Goal: Task Accomplishment & Management: Manage account settings

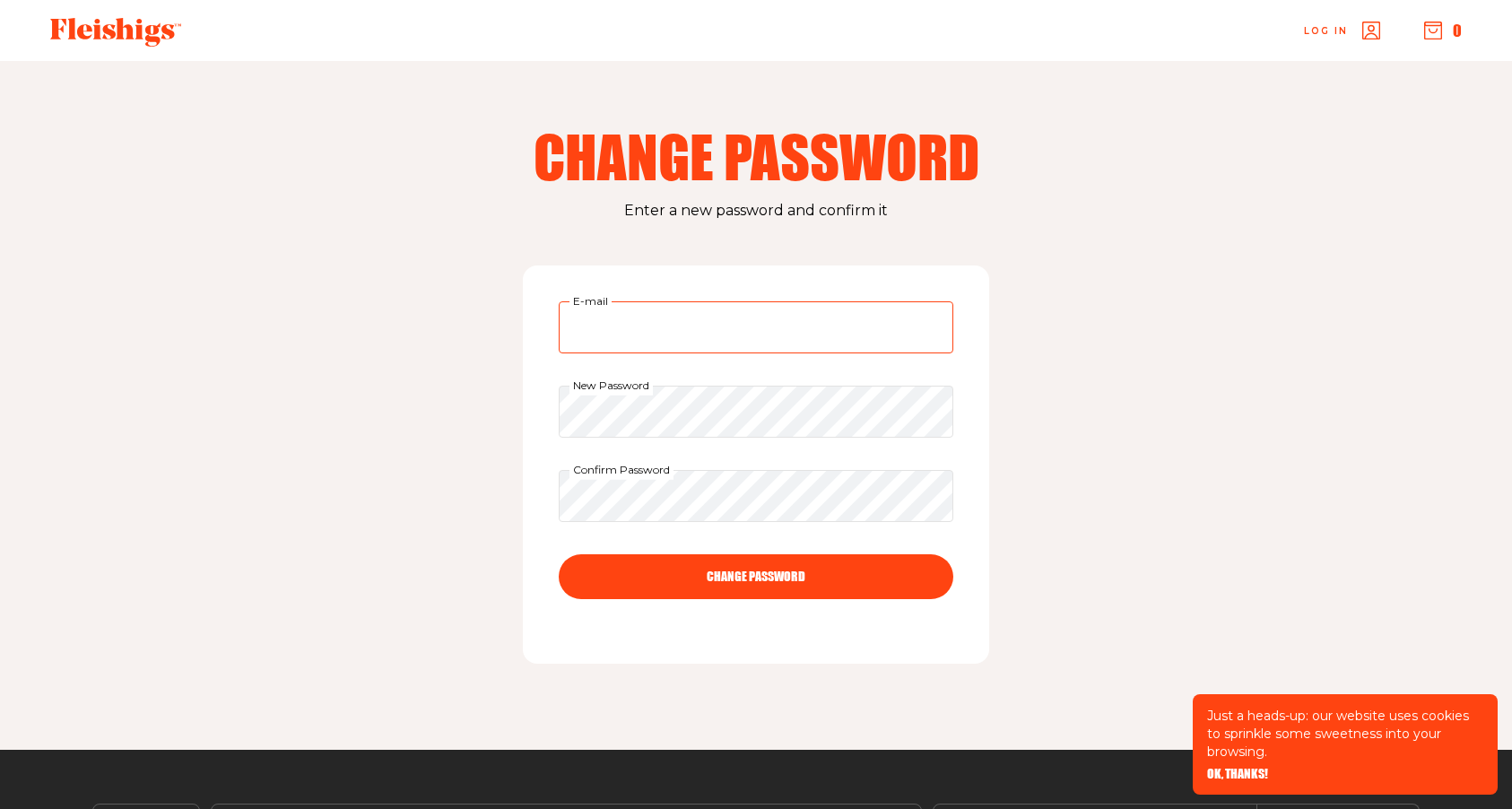
click at [751, 339] on input "E-mail" at bounding box center [756, 328] width 395 height 52
type input "yaeltedelman@gmail.com"
click at [756, 571] on button "CHANGE PASSWORD" at bounding box center [756, 577] width 395 height 45
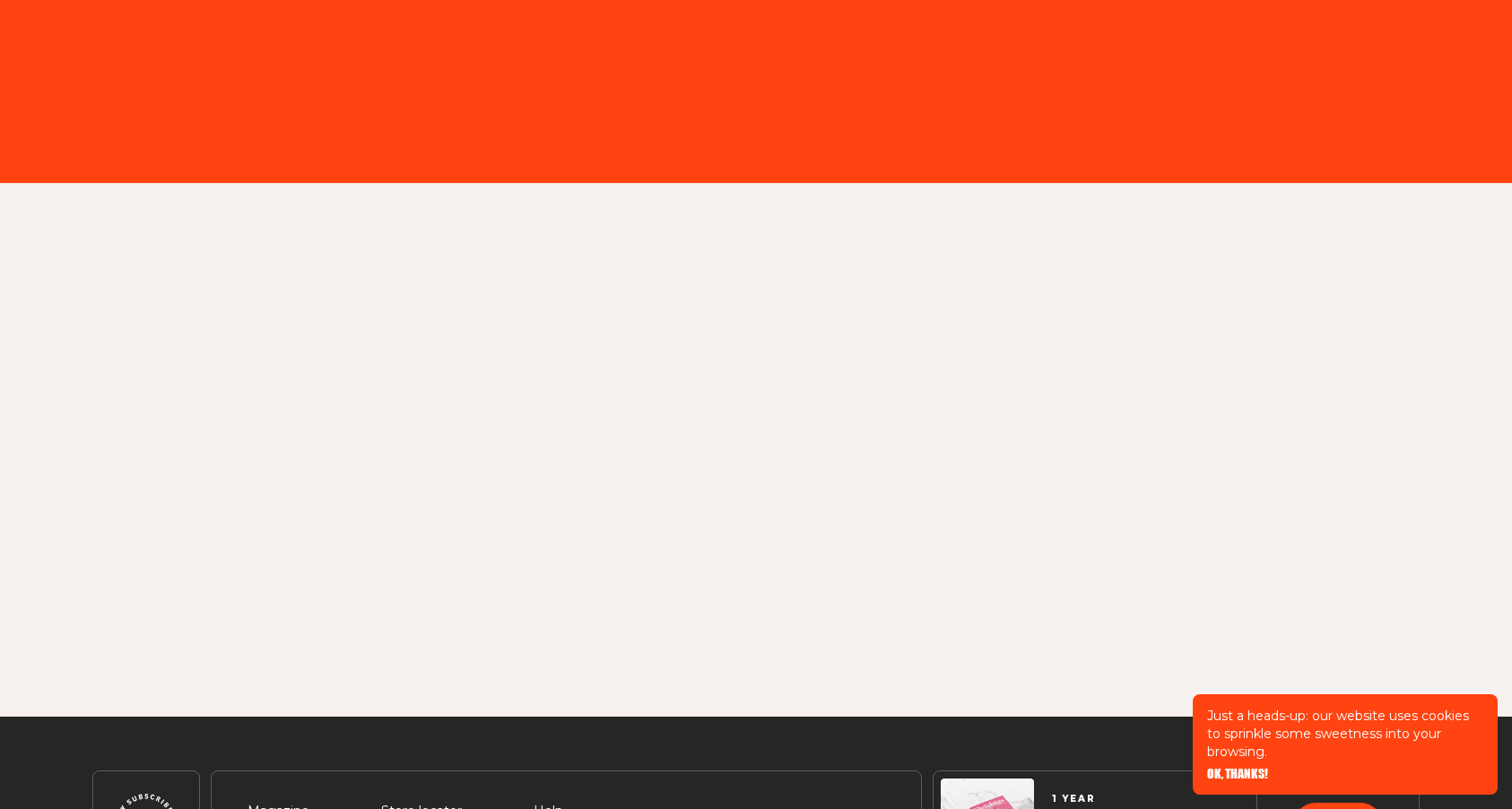
type input "yaeltedelman@gmail.com"
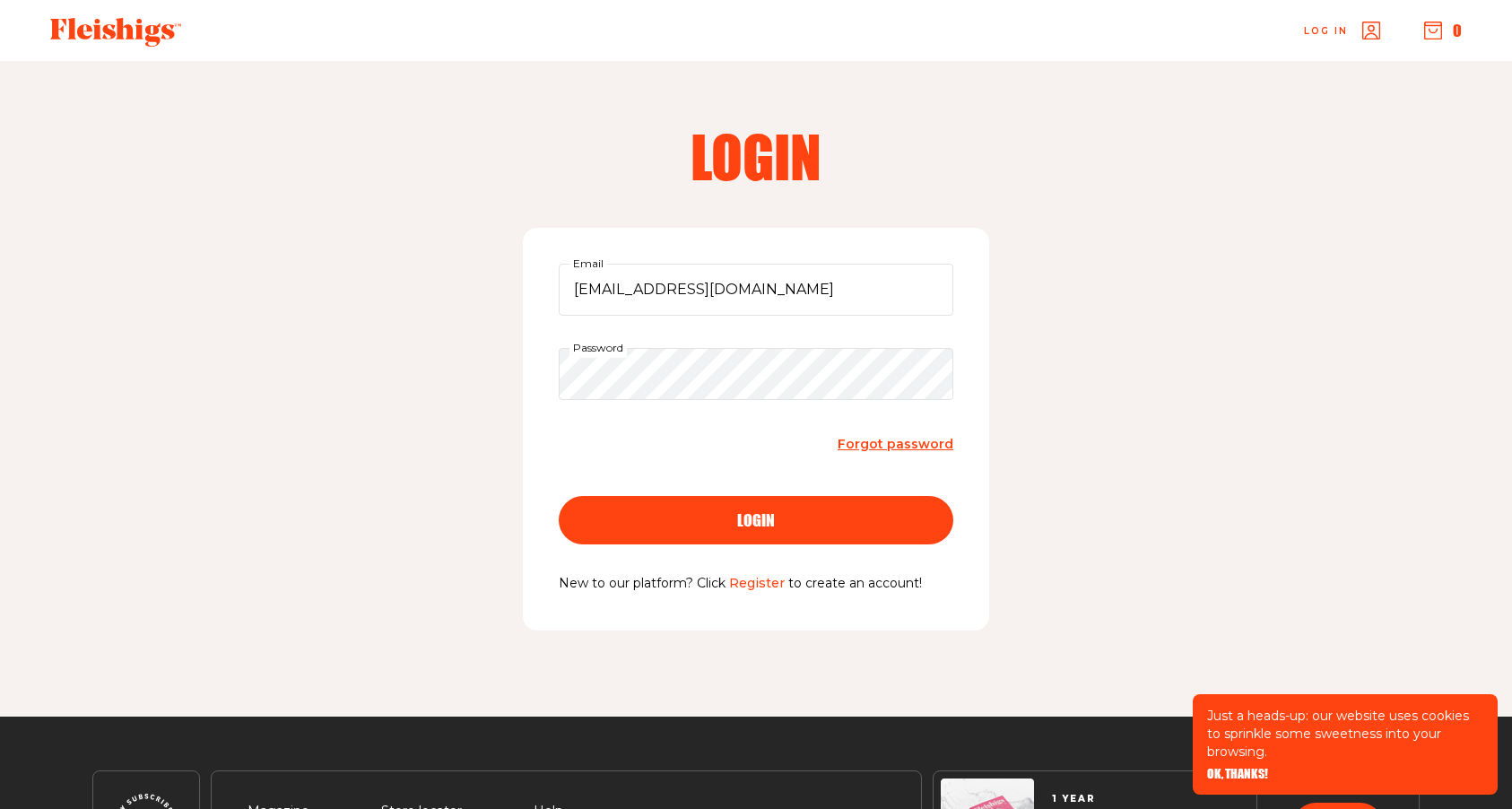
click at [777, 522] on div "login" at bounding box center [756, 519] width 323 height 16
